Goal: Task Accomplishment & Management: Manage account settings

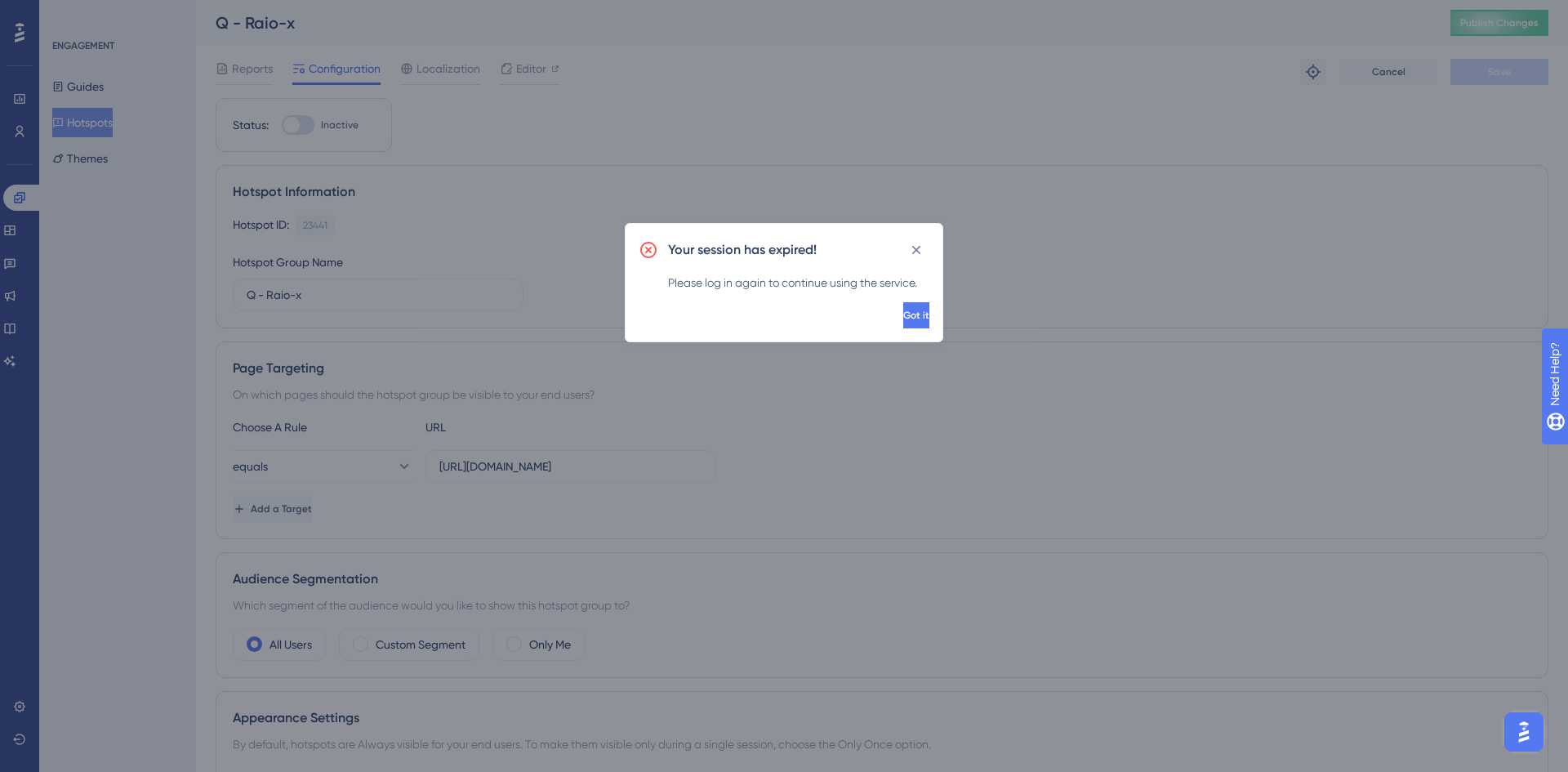
click at [911, 322] on button "Got it" at bounding box center [917, 316] width 27 height 27
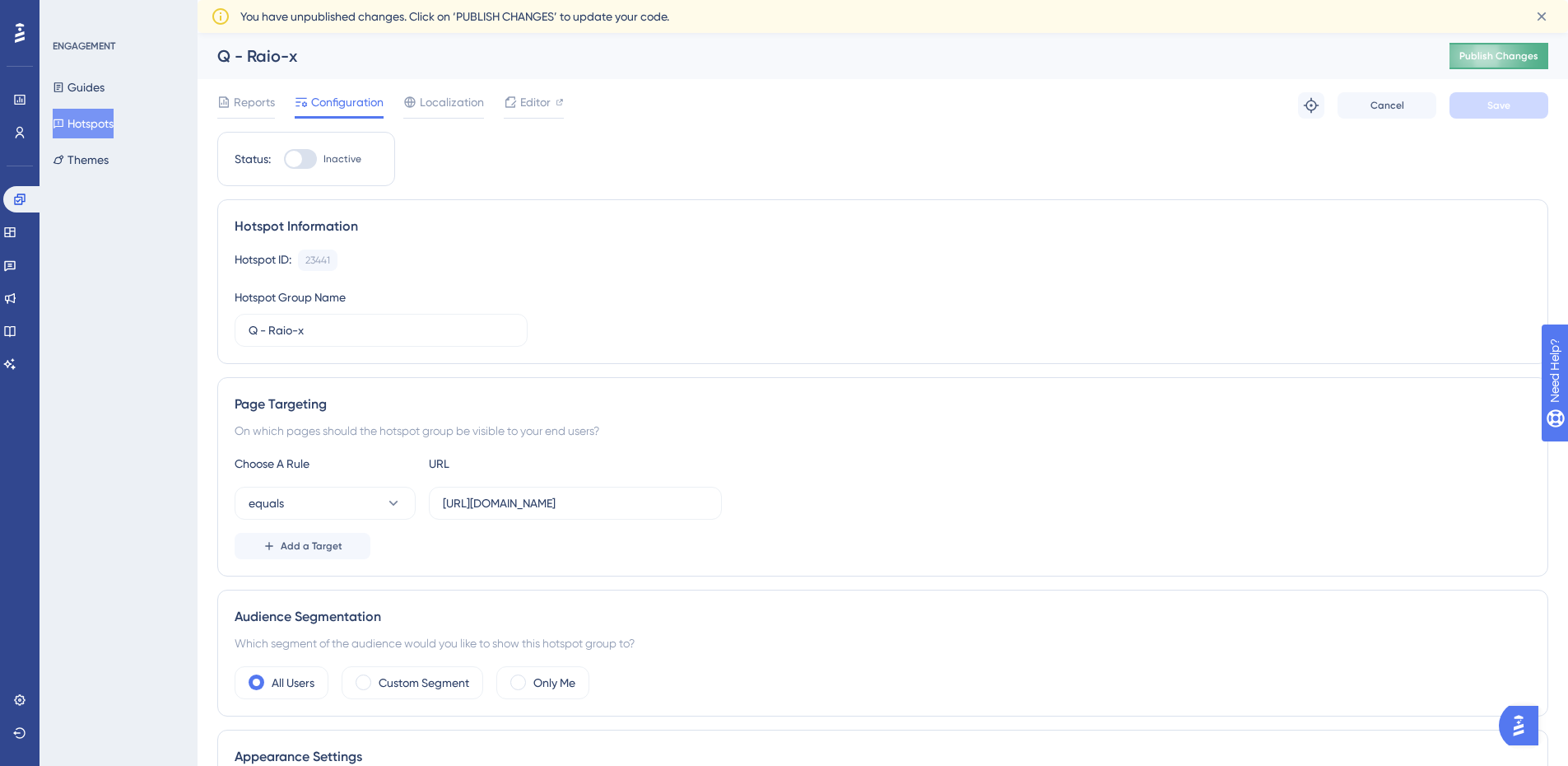
click at [1512, 53] on span "Publish Changes" at bounding box center [1499, 56] width 79 height 13
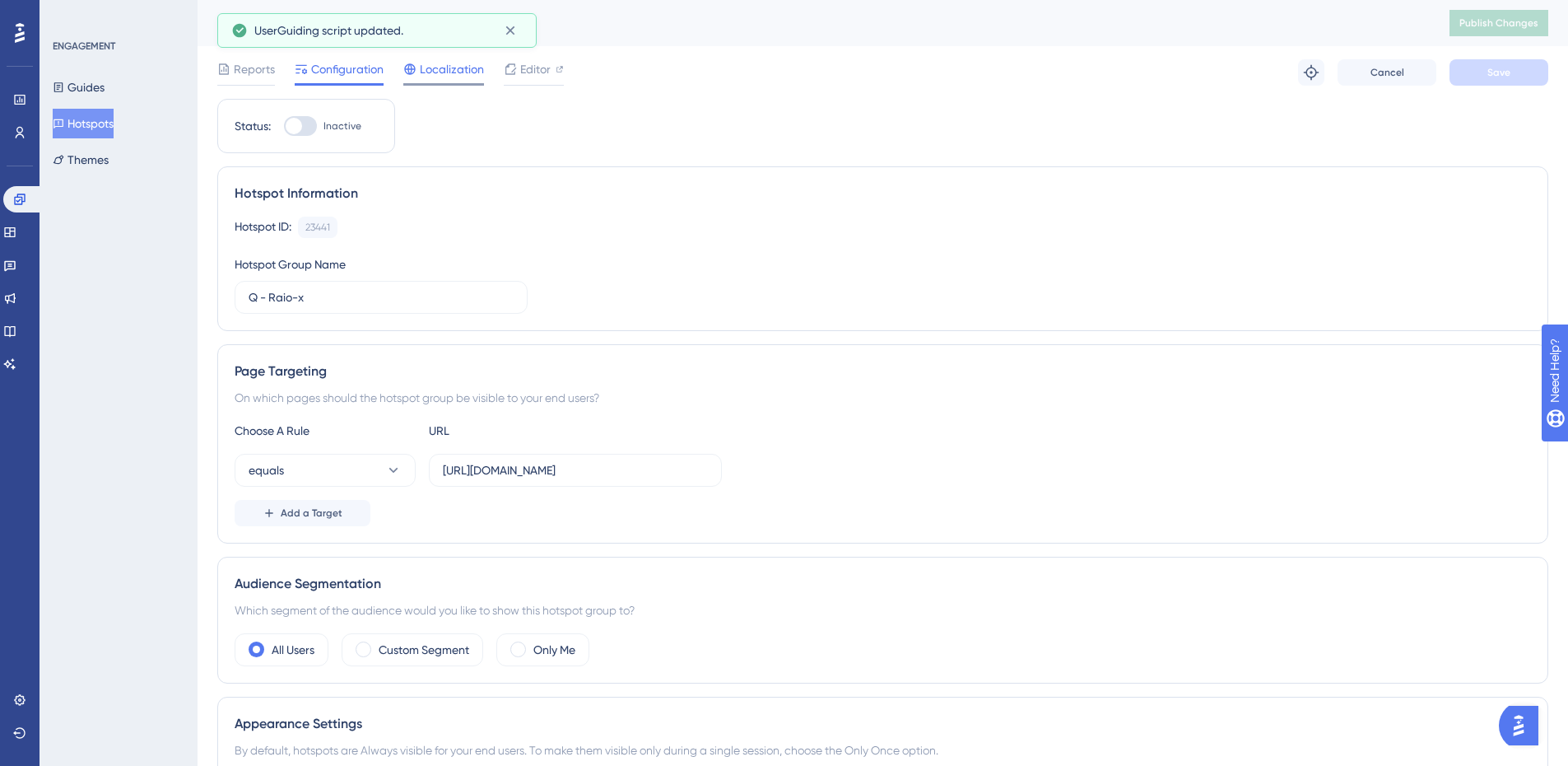
click at [472, 74] on span "Localization" at bounding box center [452, 69] width 64 height 20
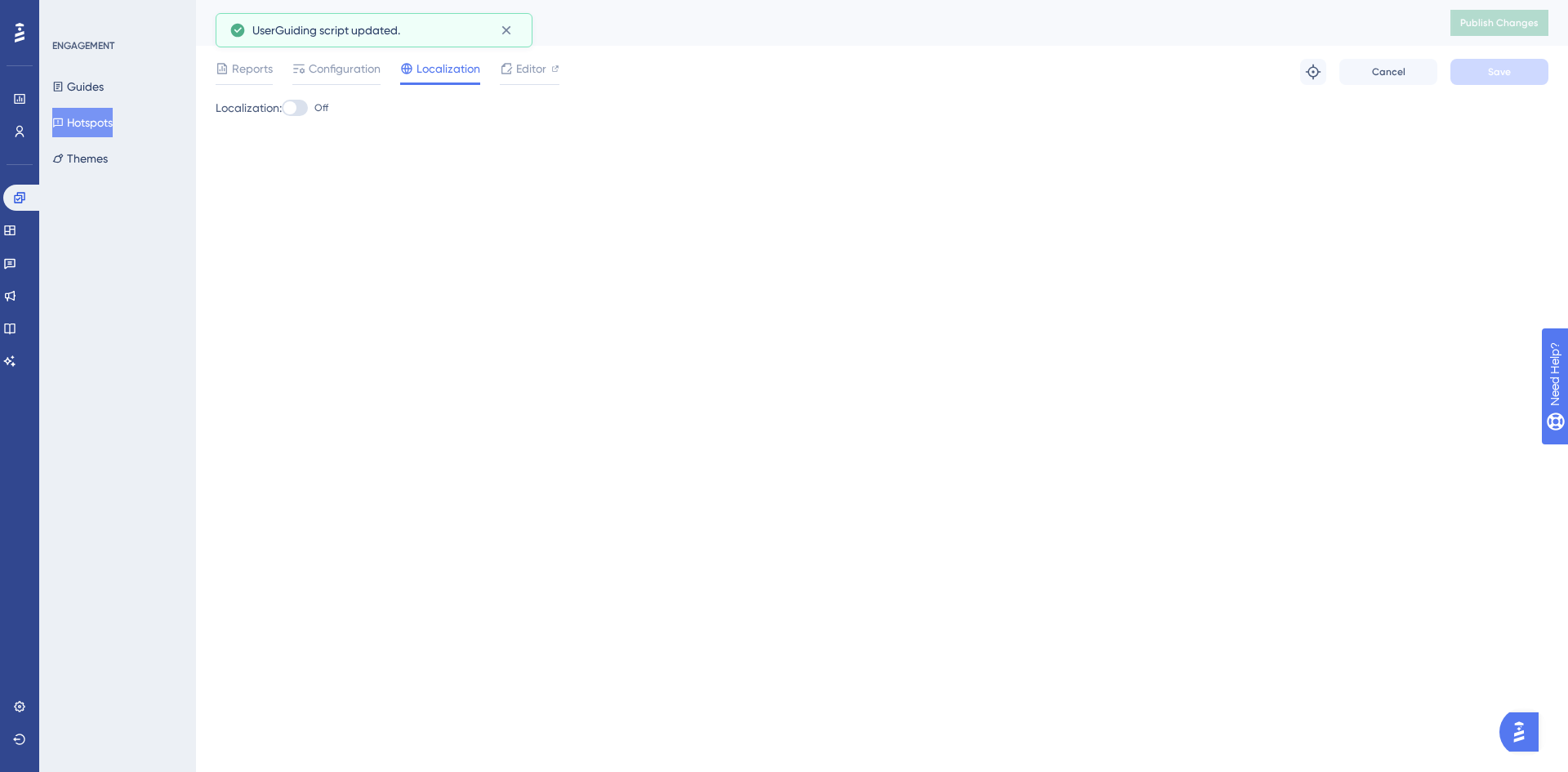
click at [306, 113] on div at bounding box center [295, 108] width 27 height 17
click at [282, 109] on input "Off" at bounding box center [281, 108] width 1 height 1
checkbox input "true"
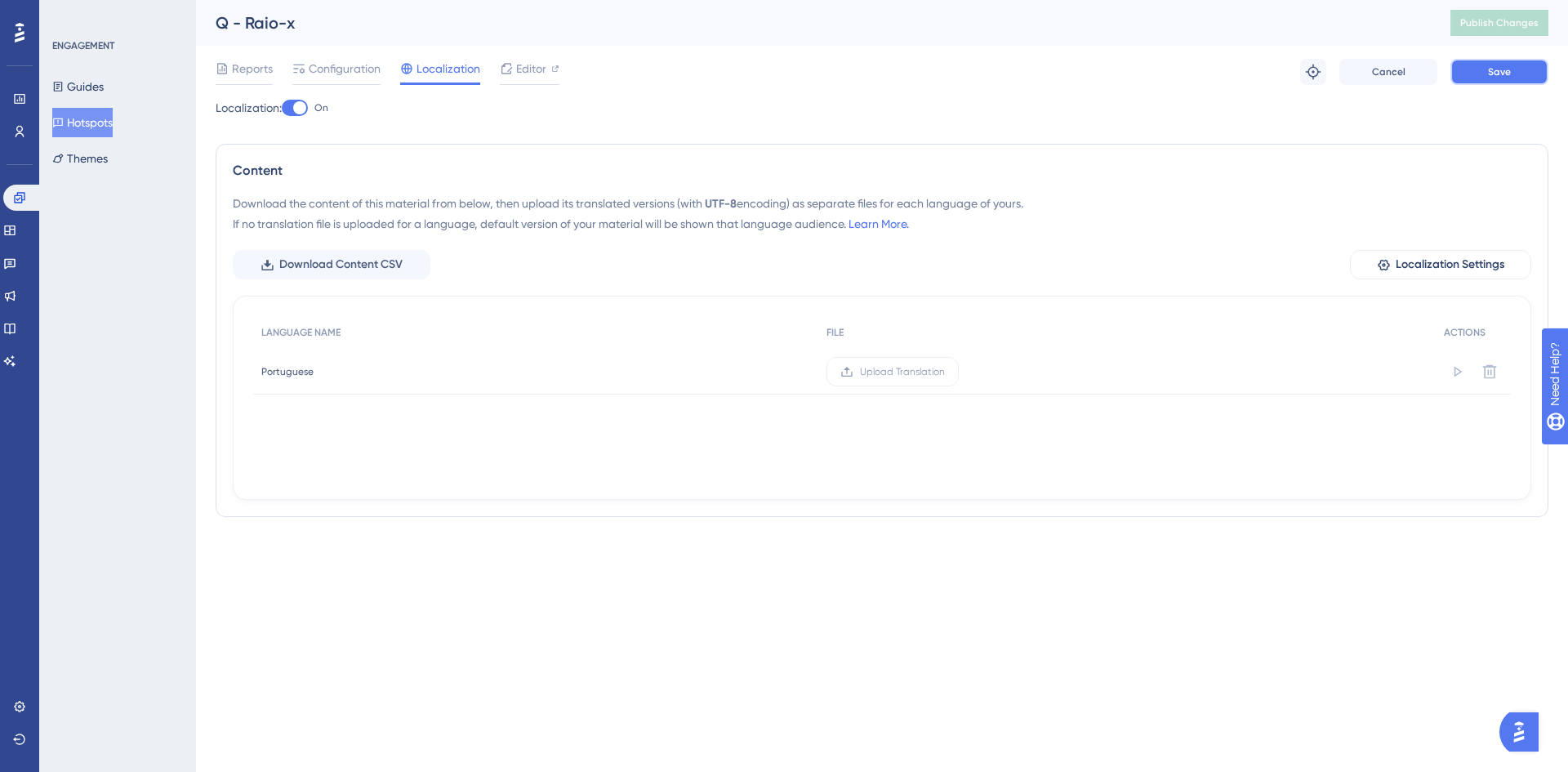
click at [1493, 71] on span "Save" at bounding box center [1500, 72] width 23 height 13
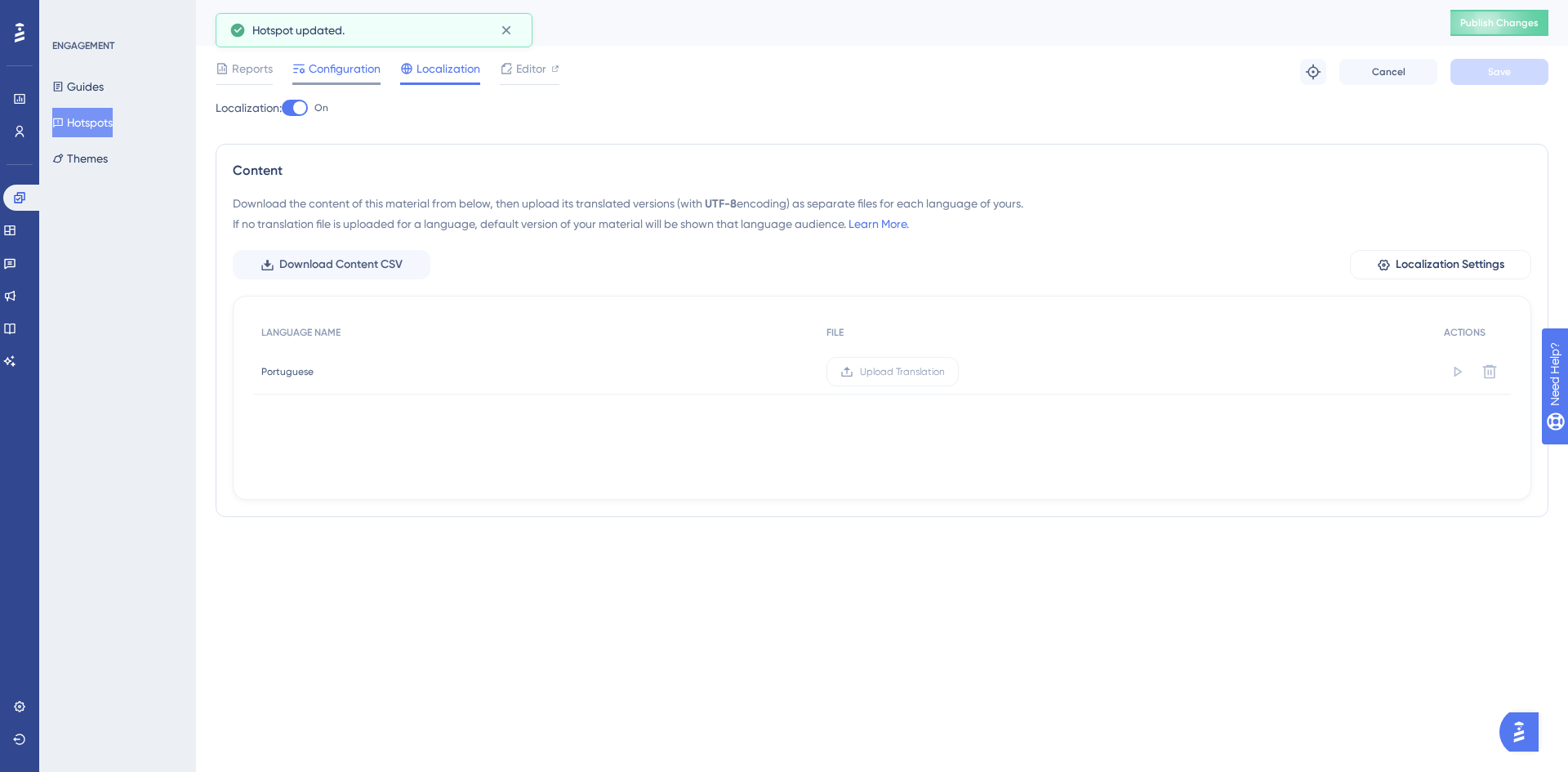
click at [328, 74] on span "Configuration" at bounding box center [345, 69] width 72 height 20
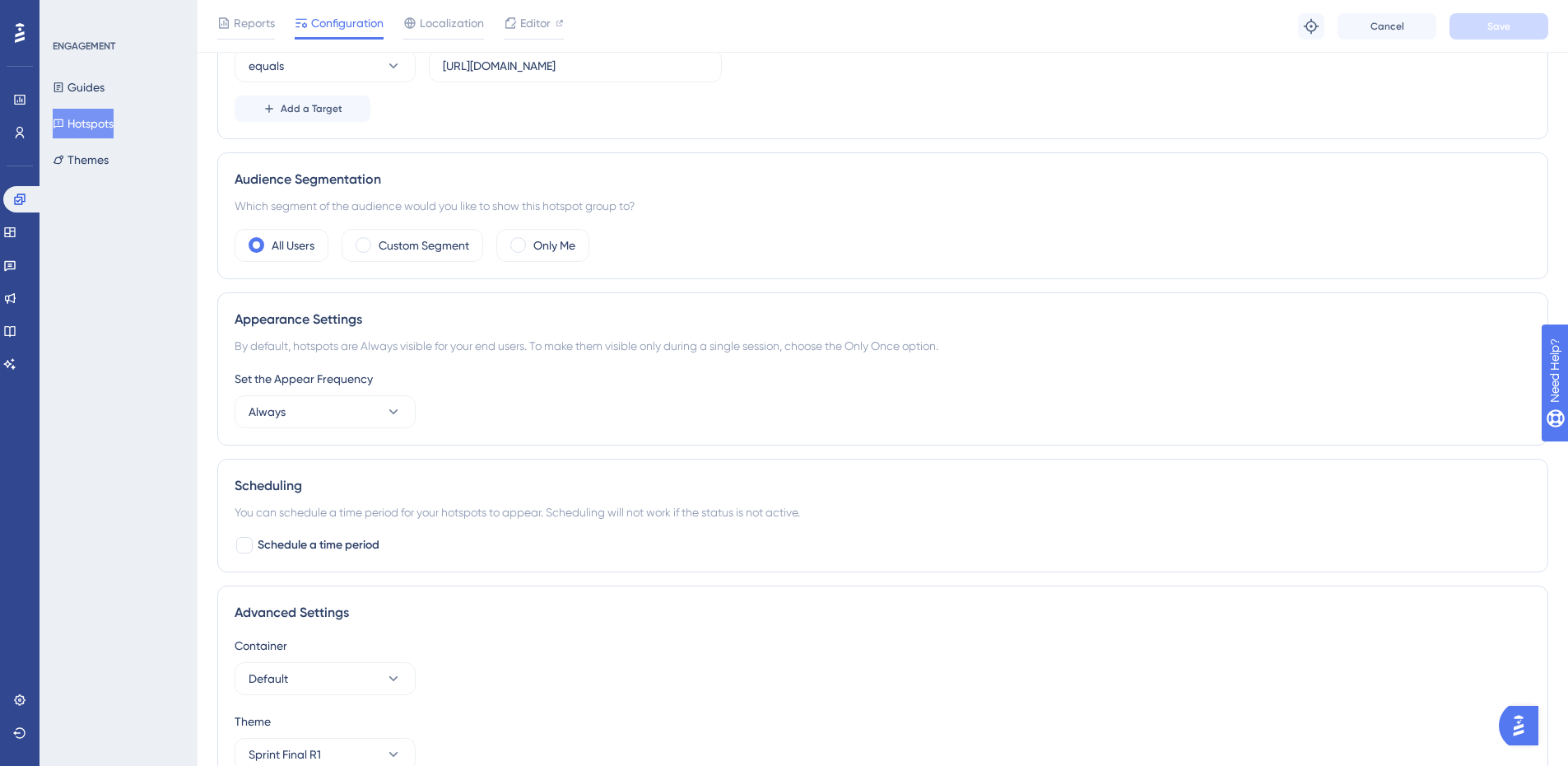
scroll to position [412, 0]
click at [377, 405] on button "Always" at bounding box center [325, 410] width 181 height 33
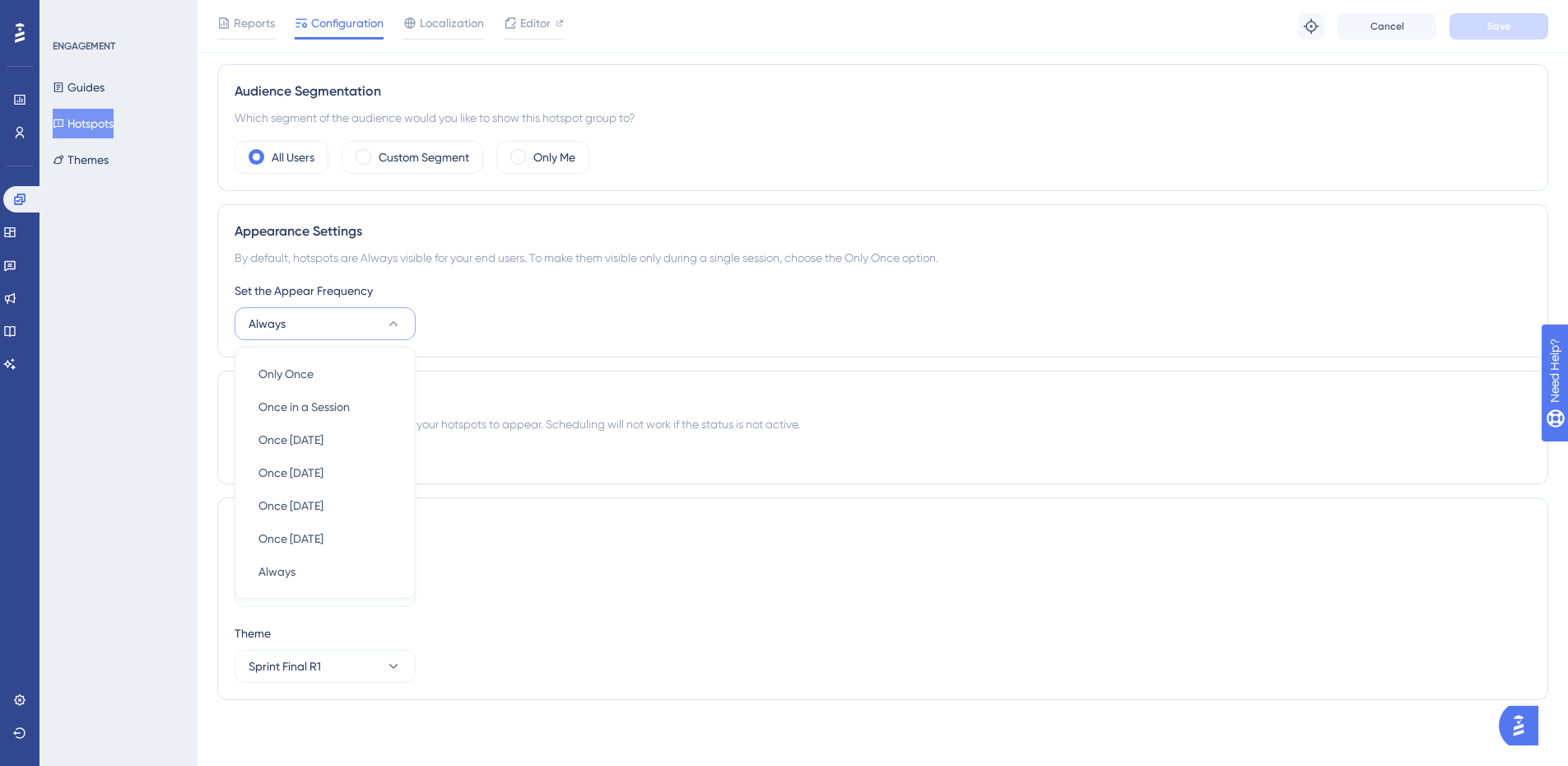
click at [784, 357] on div "Appearance Settings By default, hotspots are Always visible for your end users.…" at bounding box center [883, 281] width 1331 height 153
click at [382, 586] on button "Default" at bounding box center [325, 590] width 181 height 33
click at [786, 589] on div "Container Default Default Default" at bounding box center [883, 577] width 1297 height 59
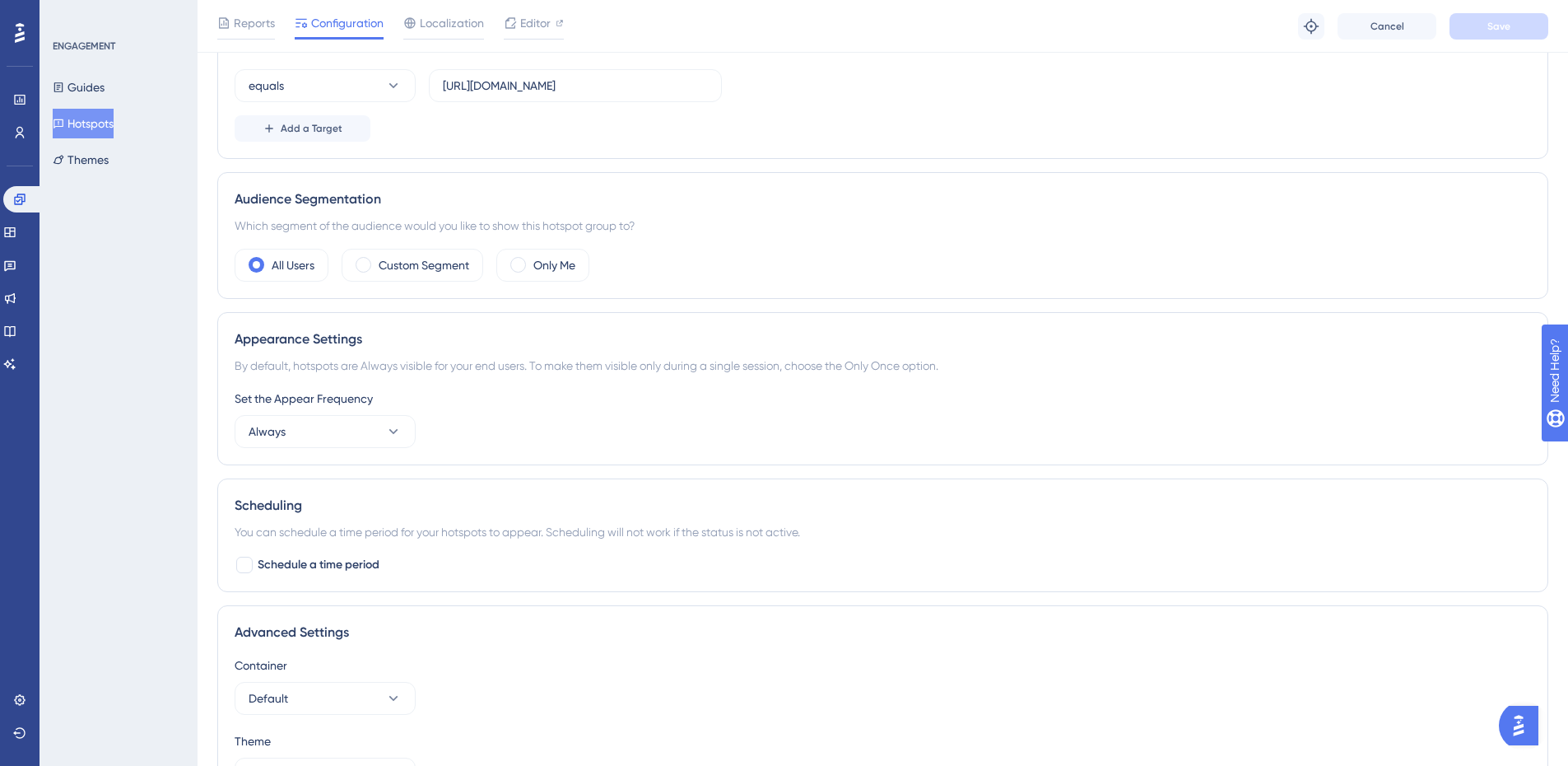
scroll to position [334, 0]
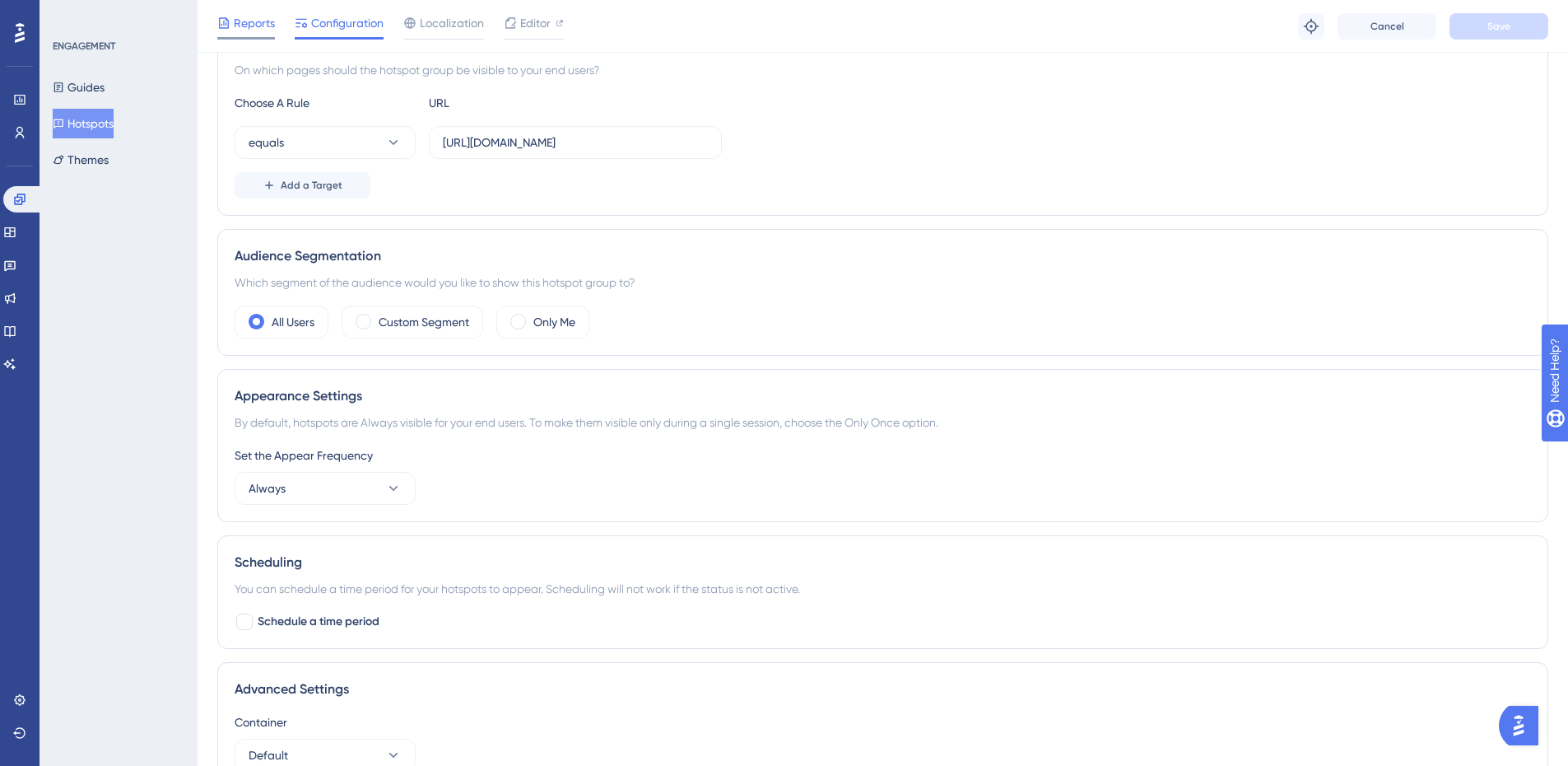
click at [265, 23] on span "Reports" at bounding box center [254, 23] width 41 height 20
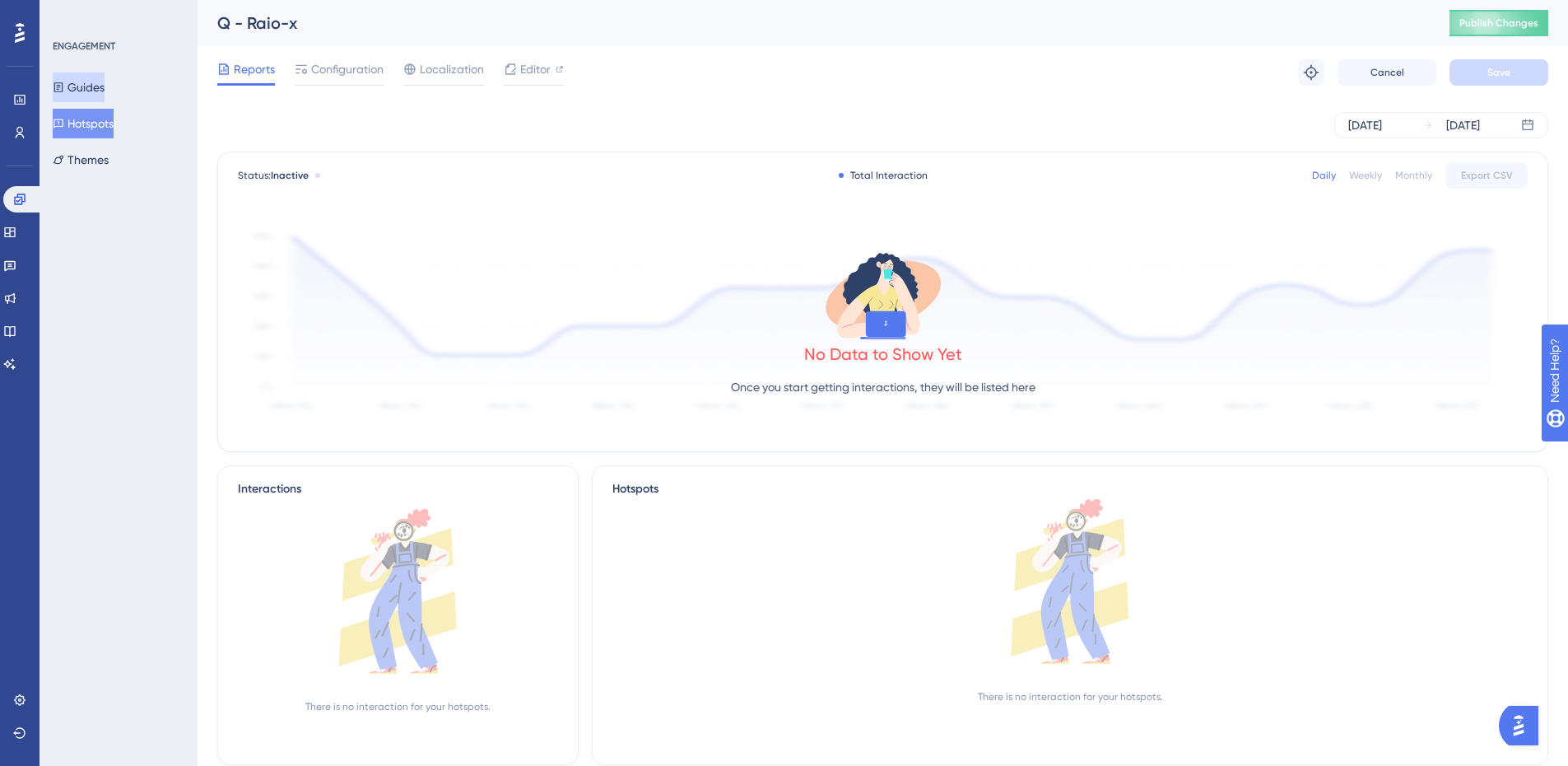
click at [100, 79] on button "Guides" at bounding box center [78, 87] width 52 height 29
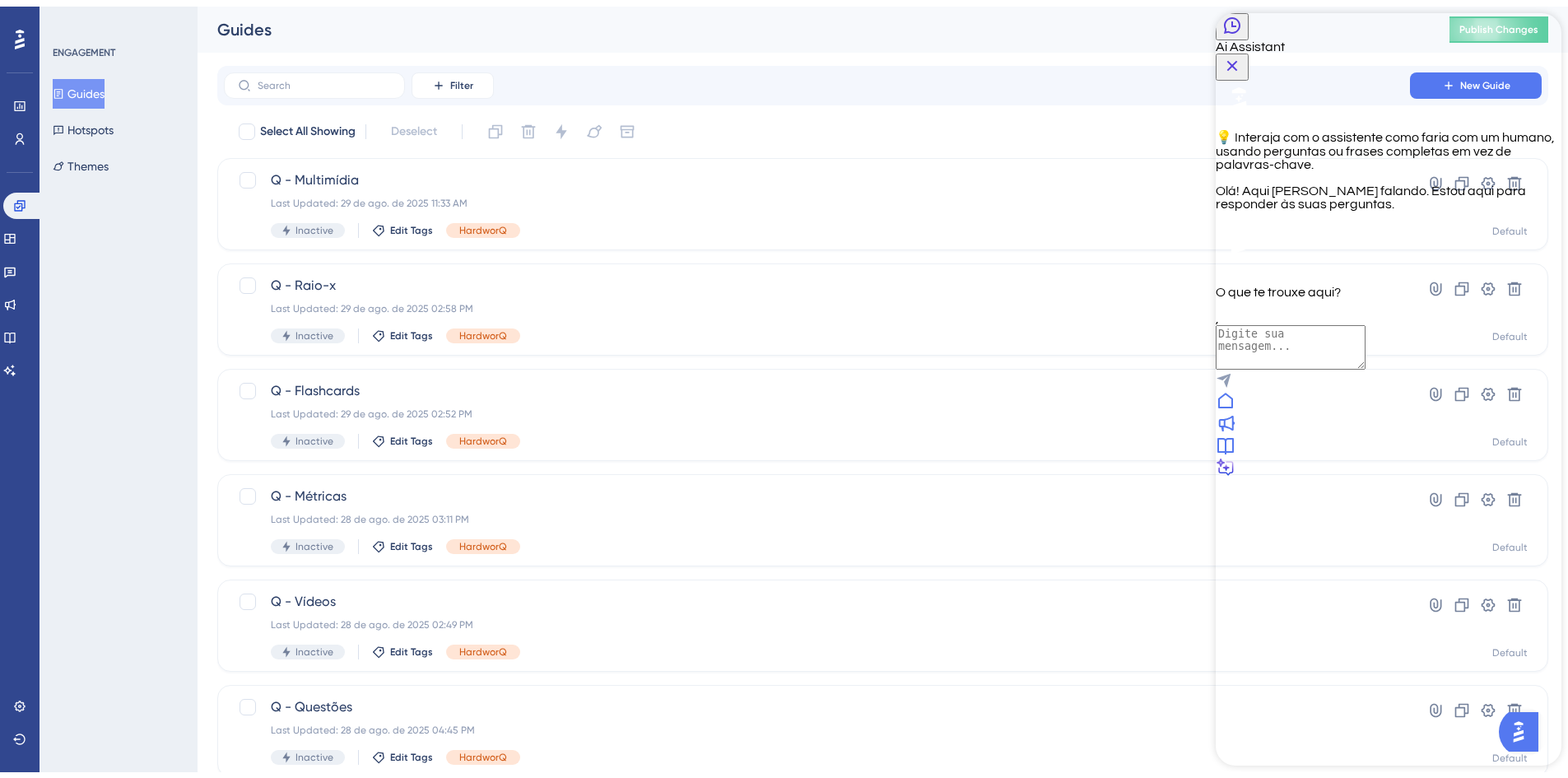
scroll to position [329, 0]
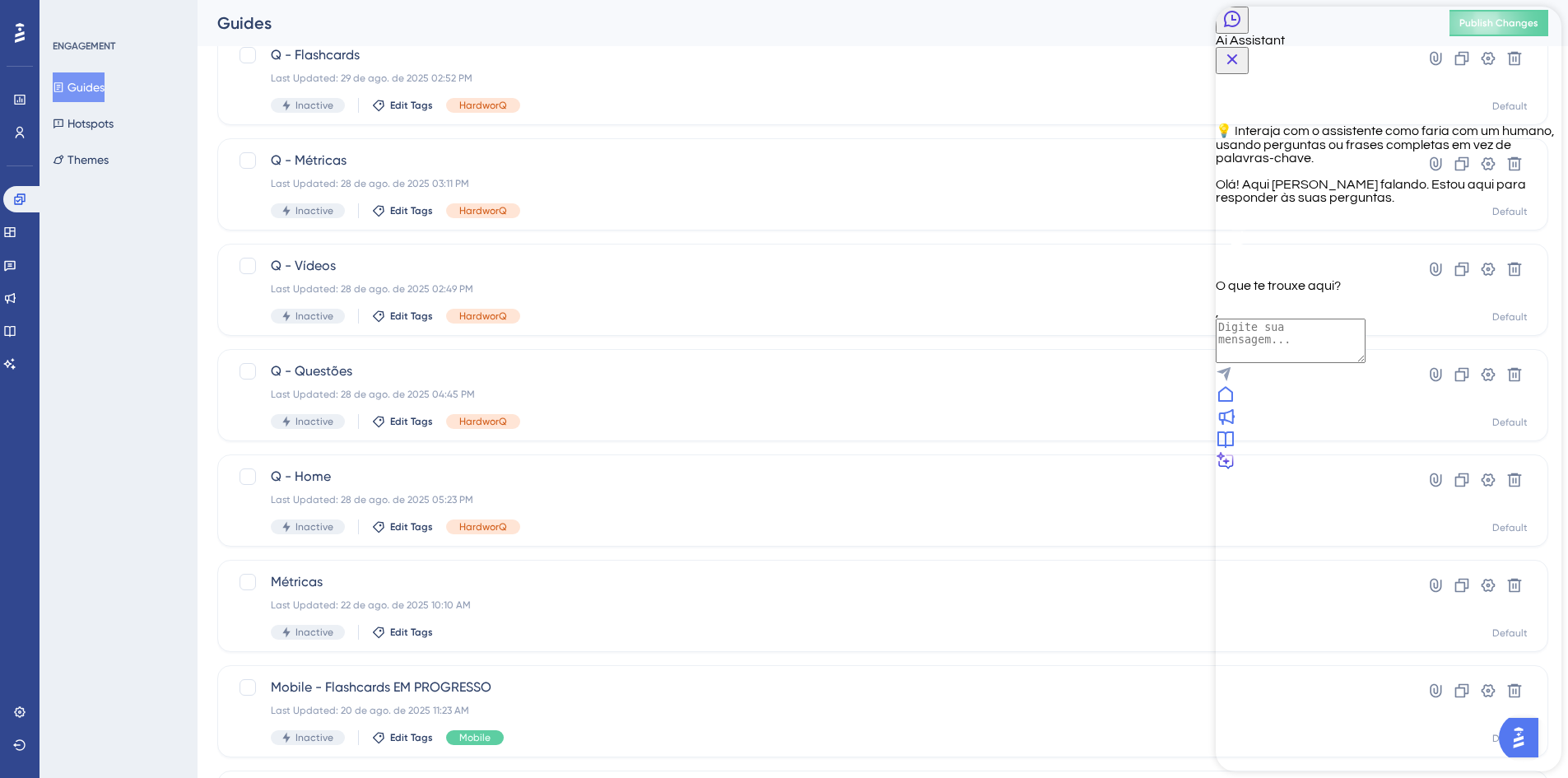
click at [1238, 54] on icon "Close Button" at bounding box center [1232, 59] width 11 height 11
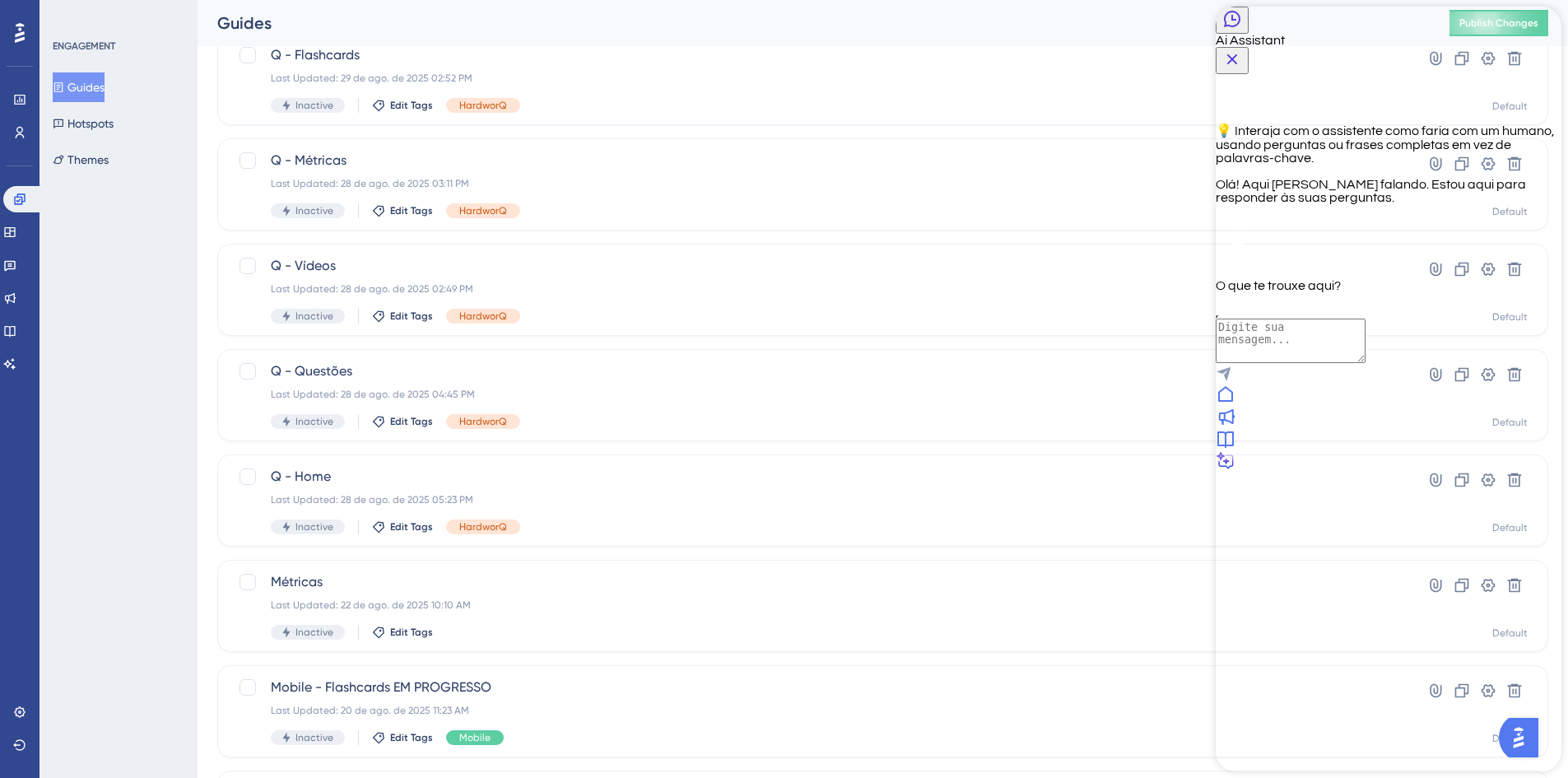
click at [1234, 447] on icon at bounding box center [1226, 440] width 17 height 17
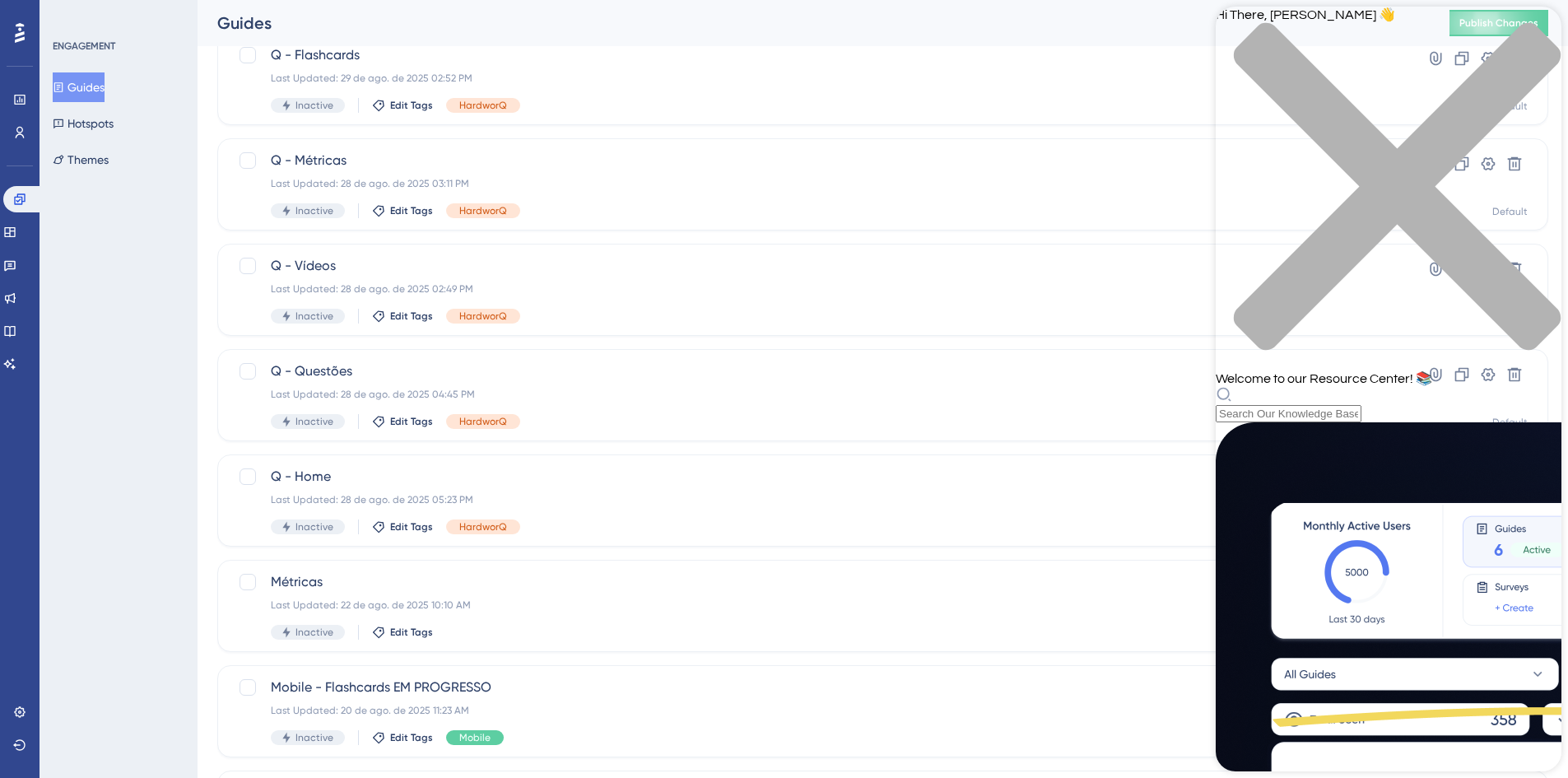
scroll to position [457, 0]
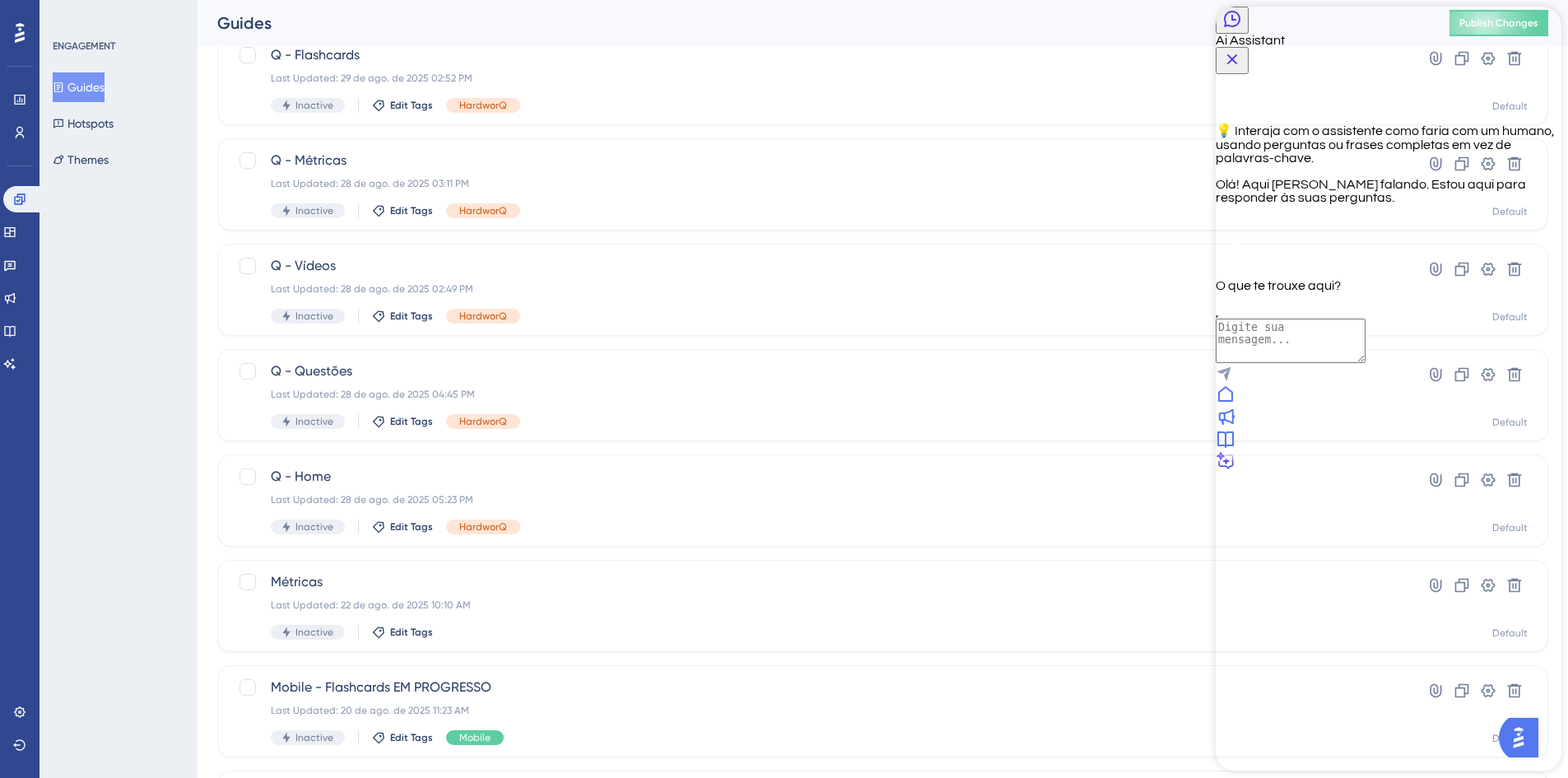
click at [1242, 49] on icon "Close Button" at bounding box center [1232, 59] width 20 height 20
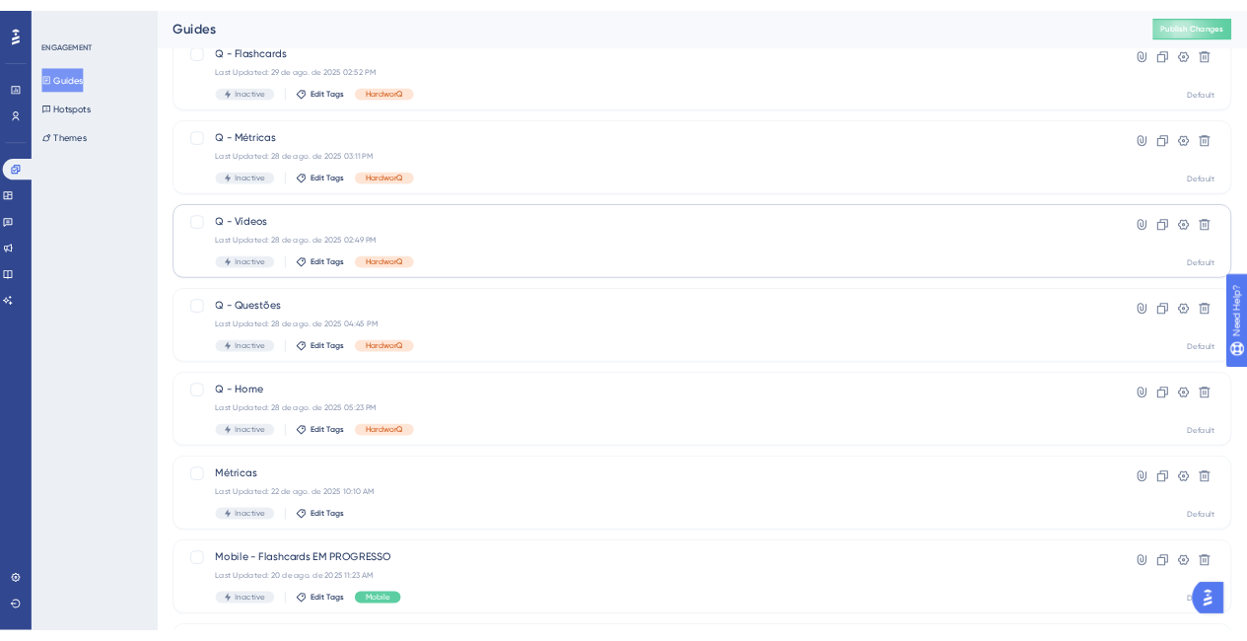
scroll to position [0, 0]
